Goal: Information Seeking & Learning: Find specific fact

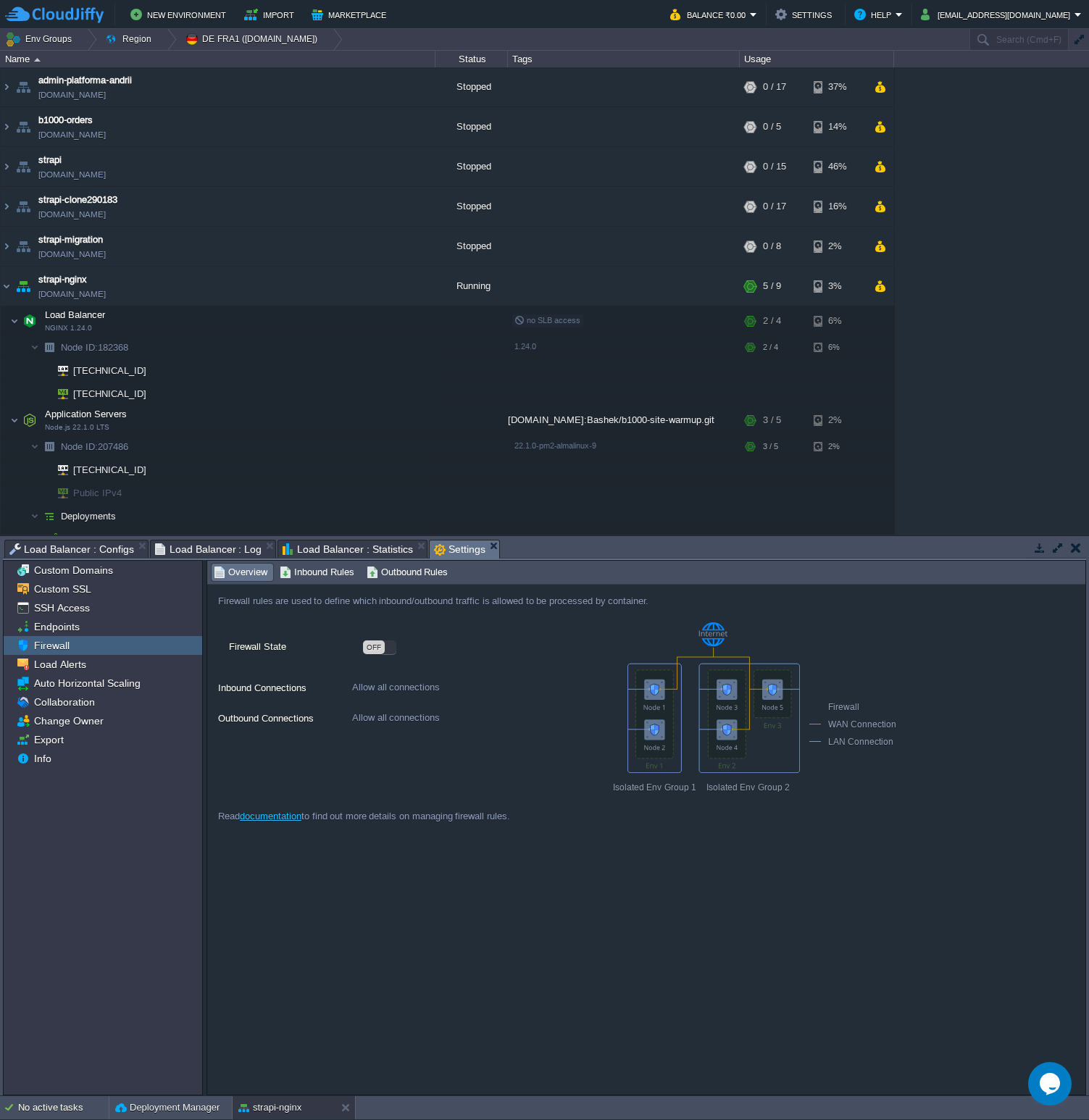
click at [578, 930] on div "Firewall rules are used to define which inbound/outbound traffic is allowed to …" at bounding box center [646, 839] width 878 height 510
click at [960, 239] on div "admin-platforma-andrii [DOMAIN_NAME] Stopped + Add to Env Group RAM 0% CPU 0% 0…" at bounding box center [544, 301] width 1089 height 467
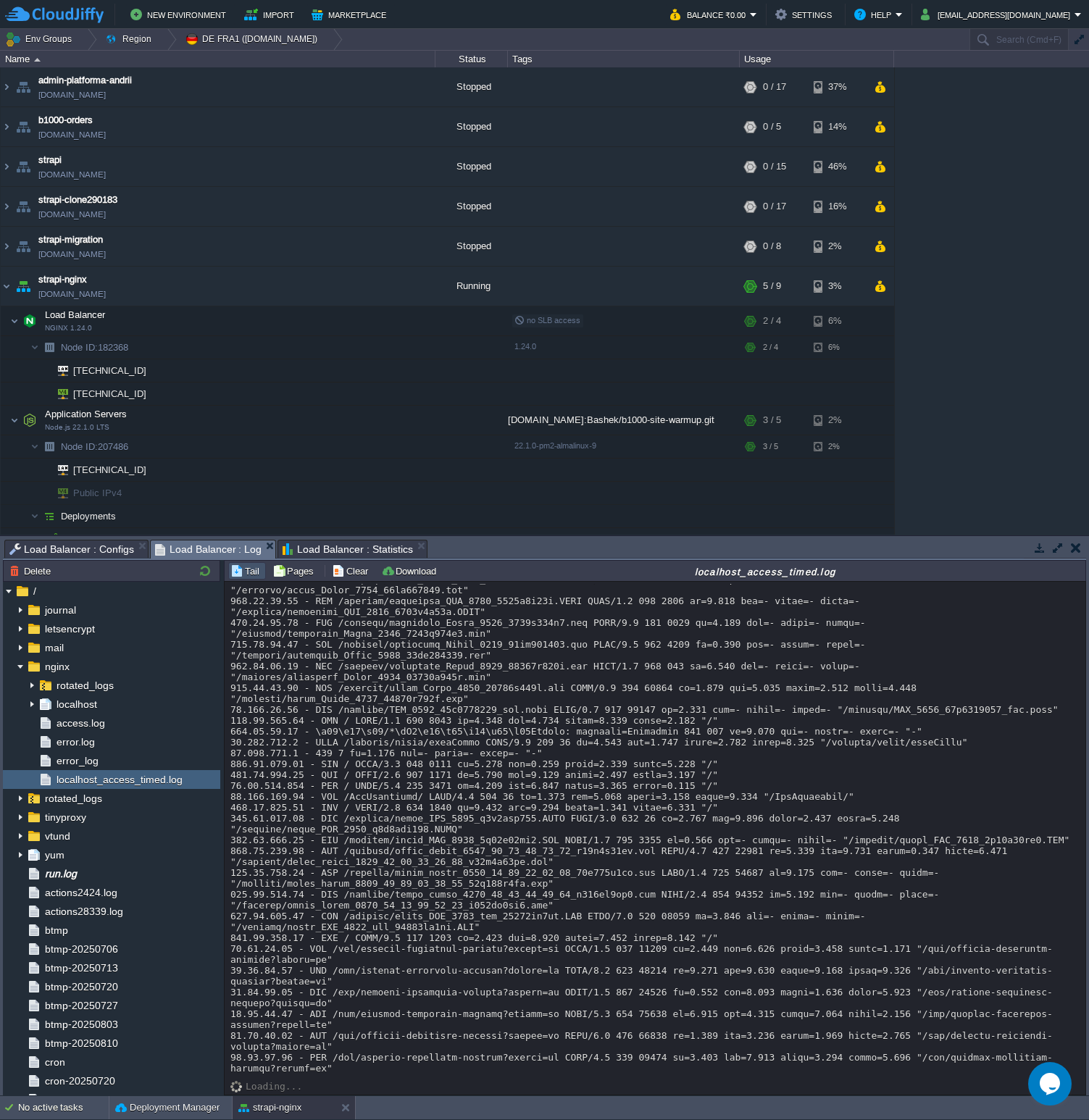
scroll to position [18446, 0]
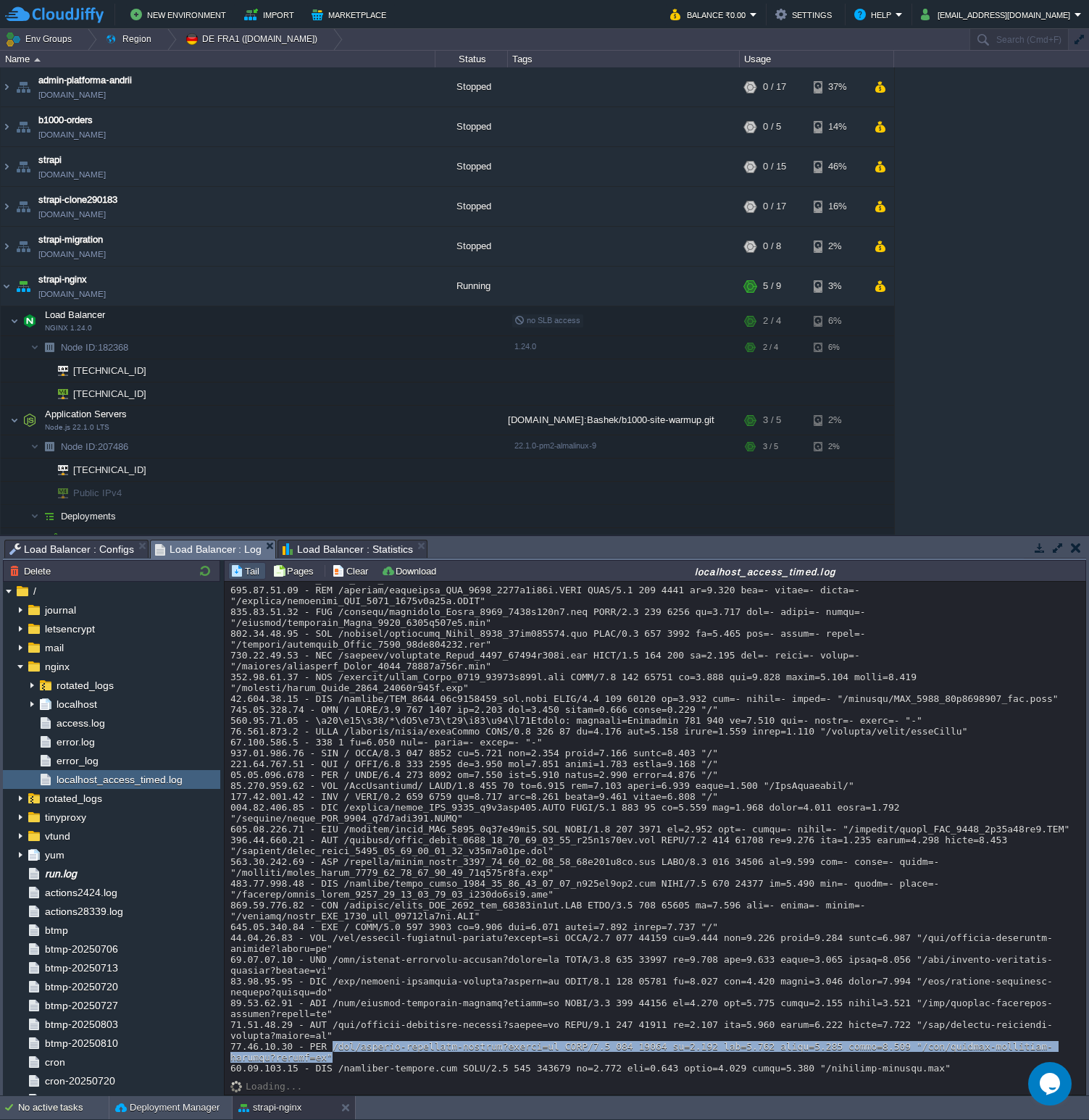
drag, startPoint x: 344, startPoint y: 1054, endPoint x: 334, endPoint y: 1041, distance: 16.4
copy div "/api/algolia-inventary-records?locale=en HTTP/1.1 200 91350 rt=0.950 urt=0.949 …"
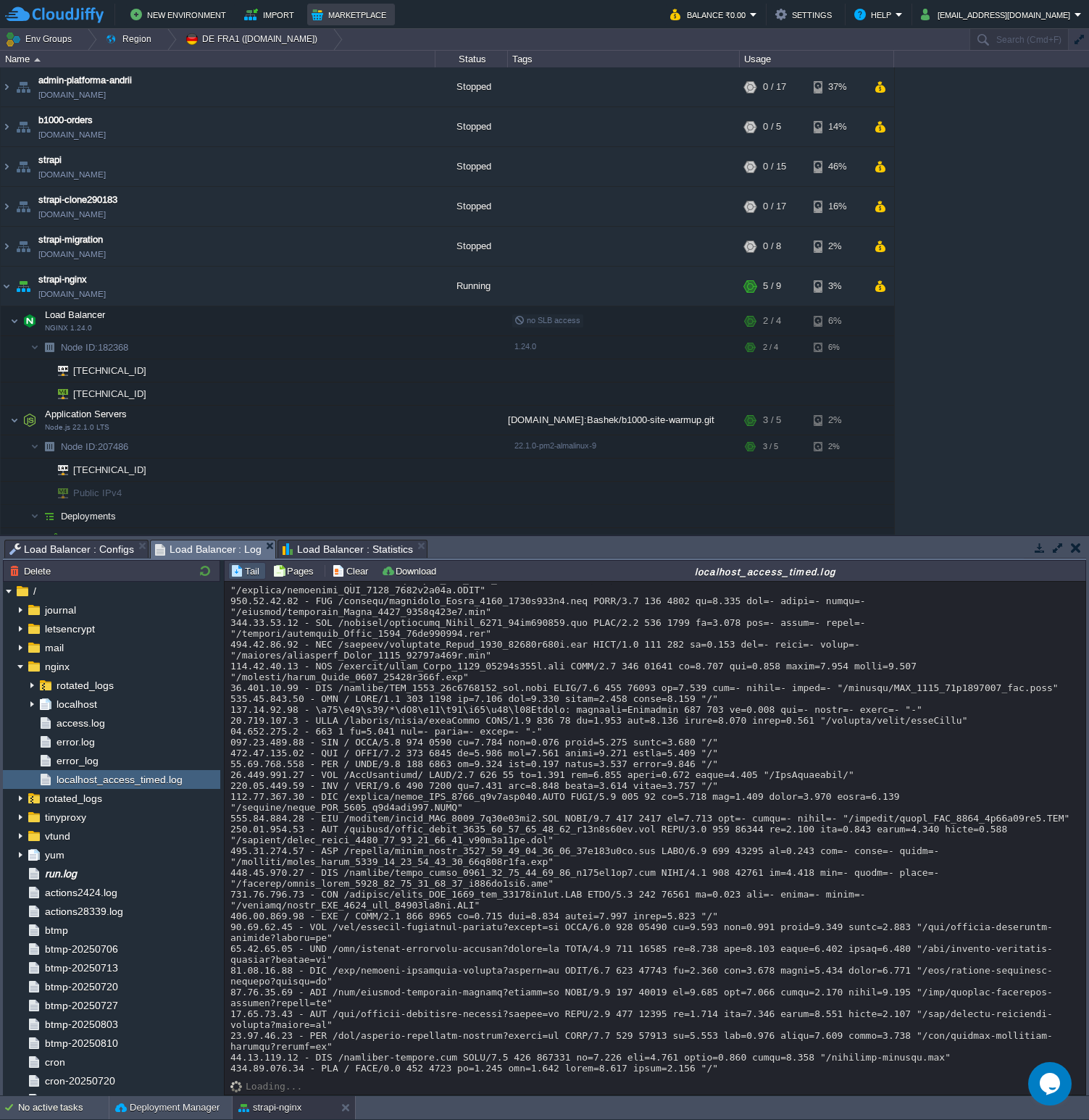
scroll to position [18457, 0]
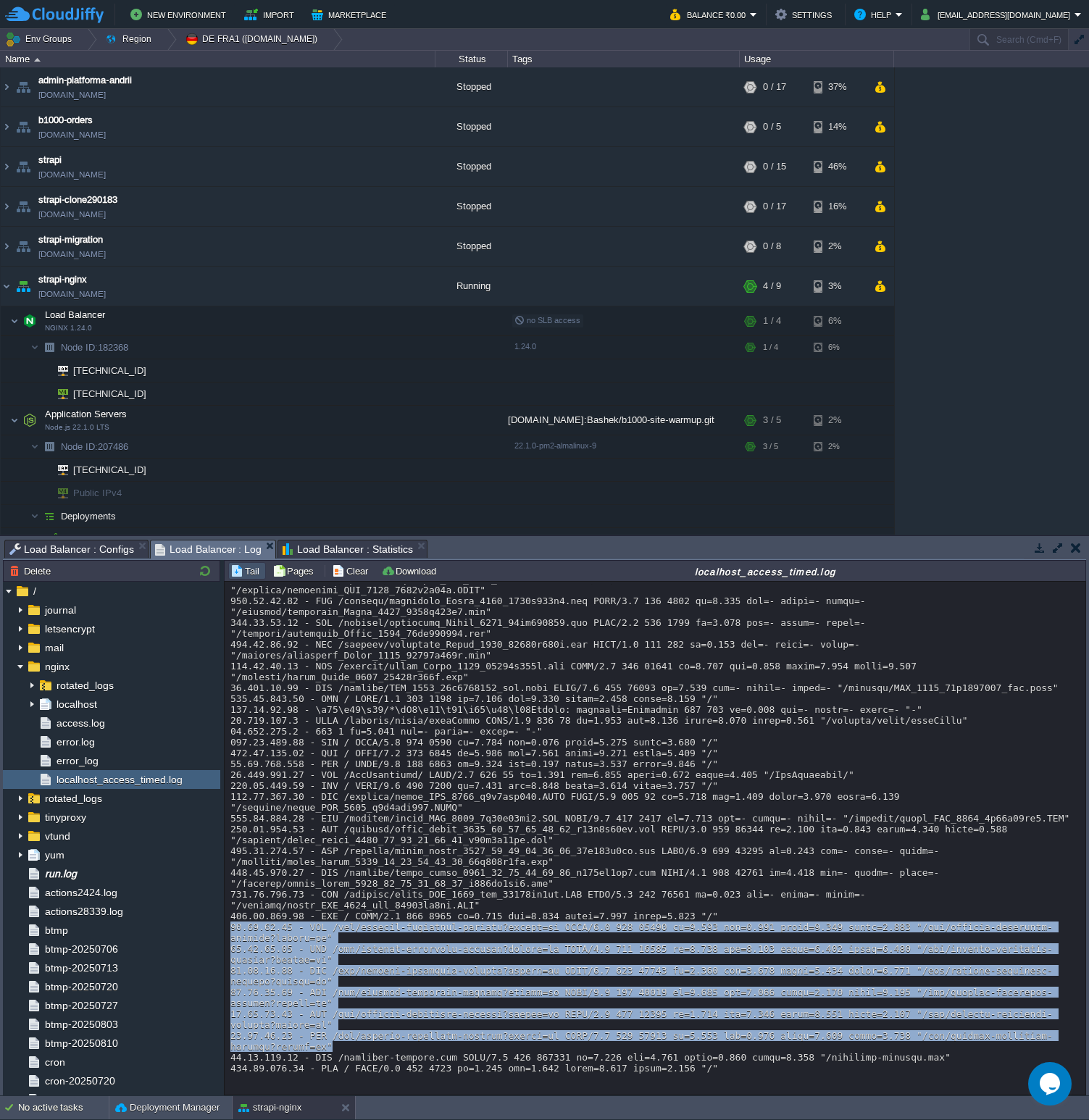
drag, startPoint x: 333, startPoint y: 1047, endPoint x: 228, endPoint y: 927, distance: 159.5
click at [228, 927] on div "Loading..." at bounding box center [655, 838] width 861 height 513
copy div "[TECHNICAL_ID] - GET /api/algolia-inventary-records?locale=en HTTP/1.1 200 9135…"
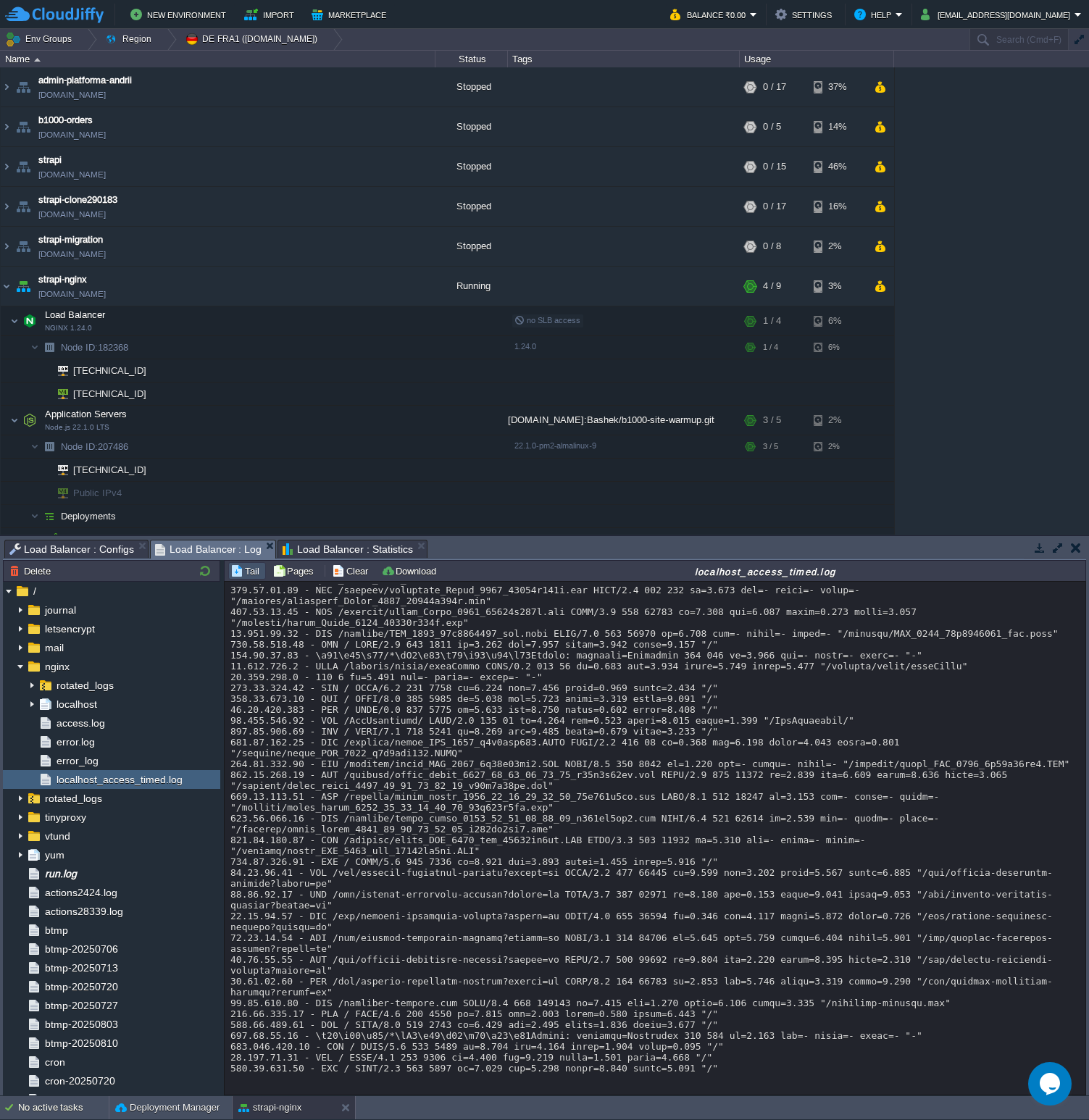
scroll to position [18511, 0]
click at [134, 390] on div at bounding box center [133, 394] width 13 height 13
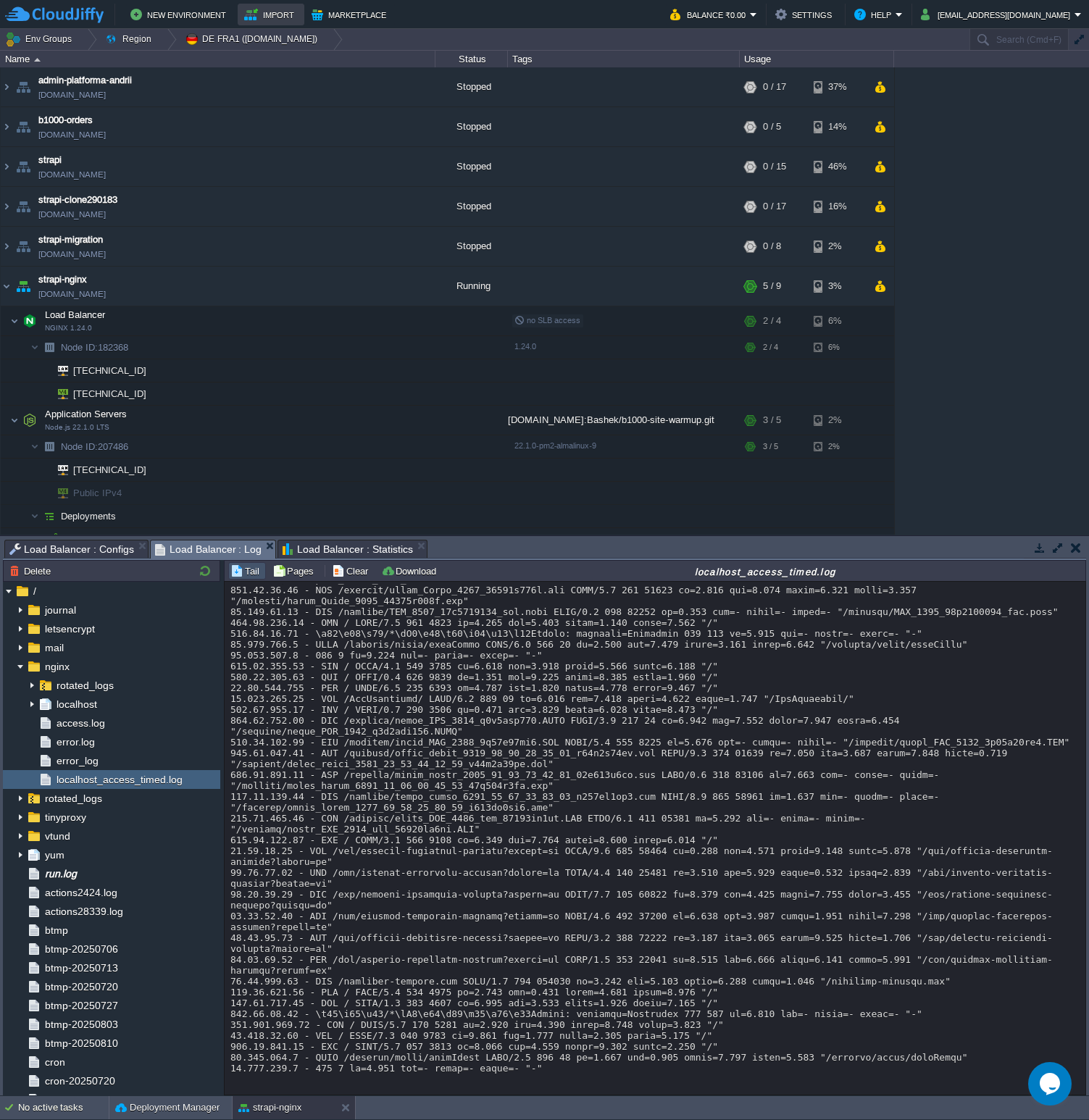
scroll to position [18533, 0]
click at [126, 392] on div at bounding box center [133, 394] width 13 height 13
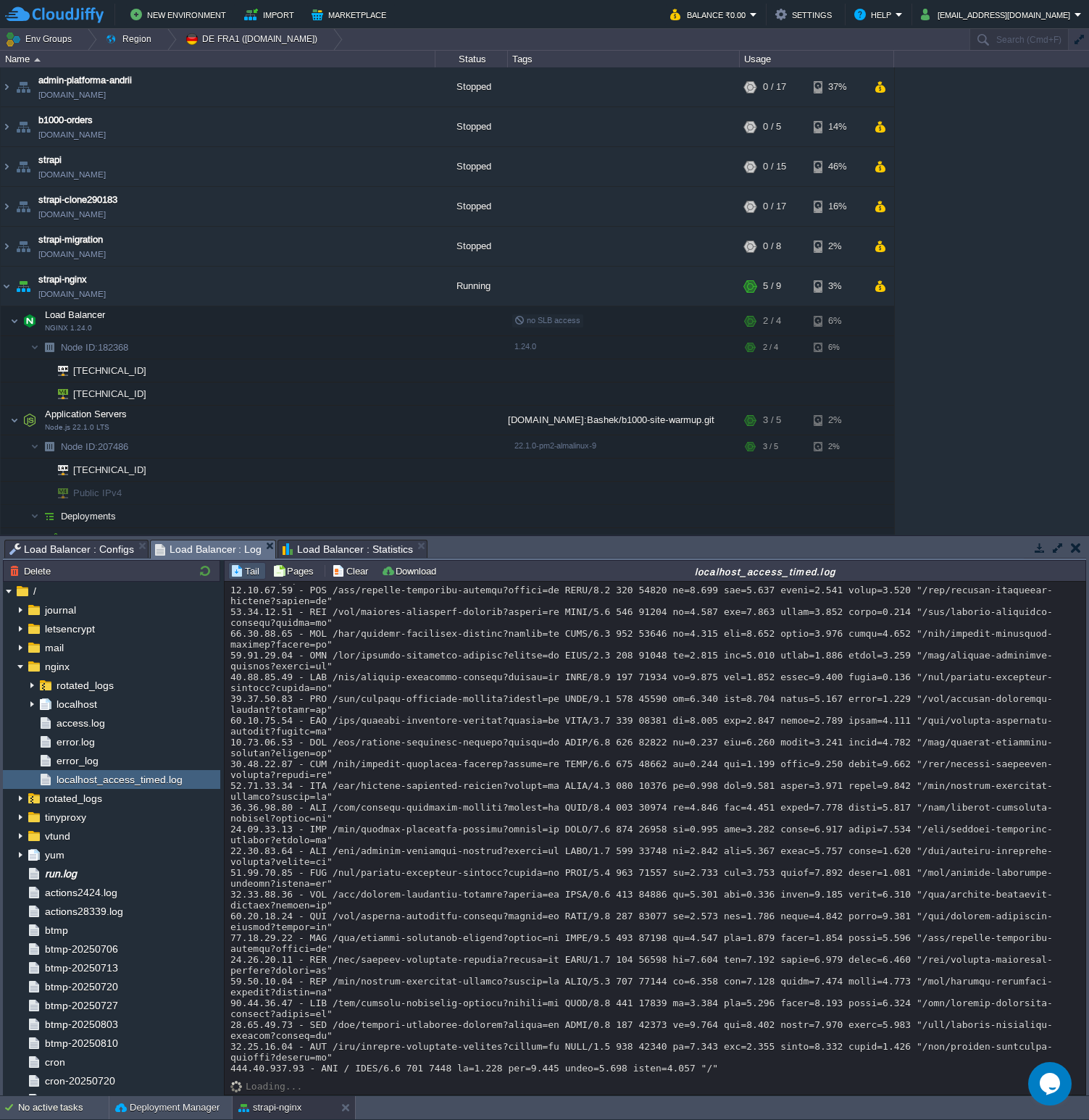
scroll to position [19087, 0]
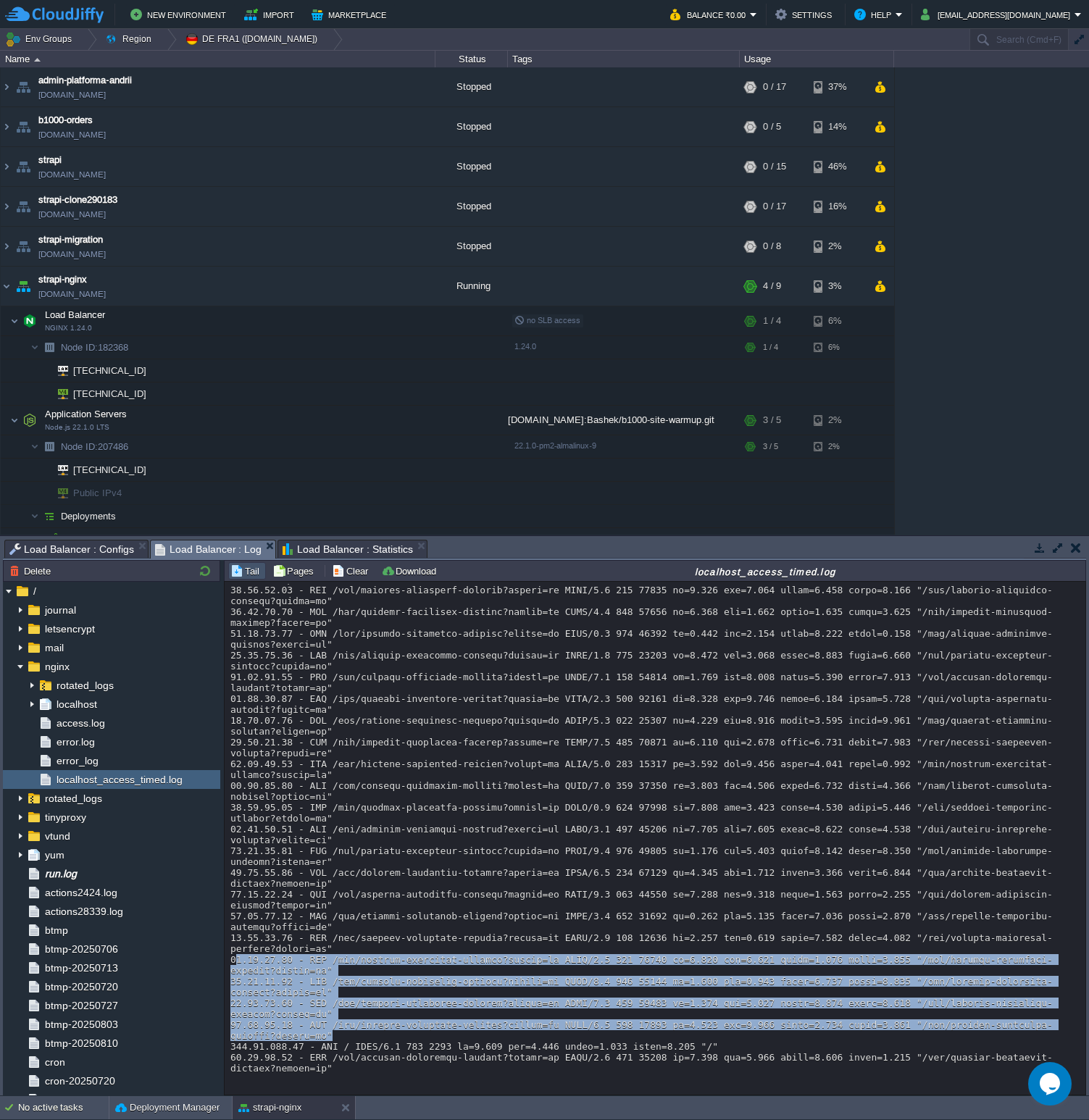
drag, startPoint x: 336, startPoint y: 1034, endPoint x: 235, endPoint y: 961, distance: 124.6
copy div "[TECHNICAL_ID] - GET /api/algolia-inventary-records?locale=en HTTP/1.1 200 9135…"
